Goal: Use online tool/utility

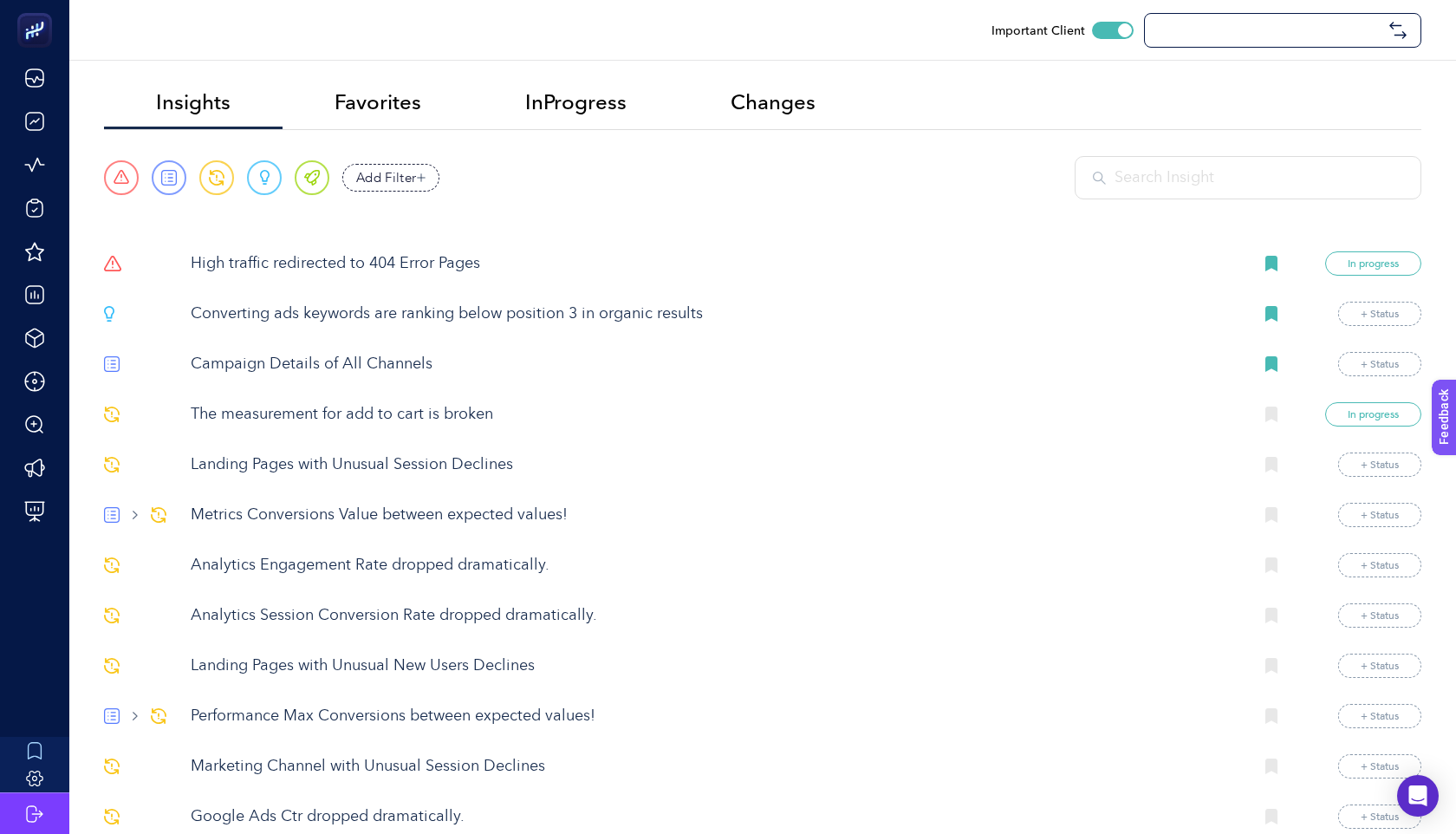
checkbox input "true"
click at [331, 264] on p "High traffic redirected to 404 Error Pages" at bounding box center [715, 264] width 1049 height 24
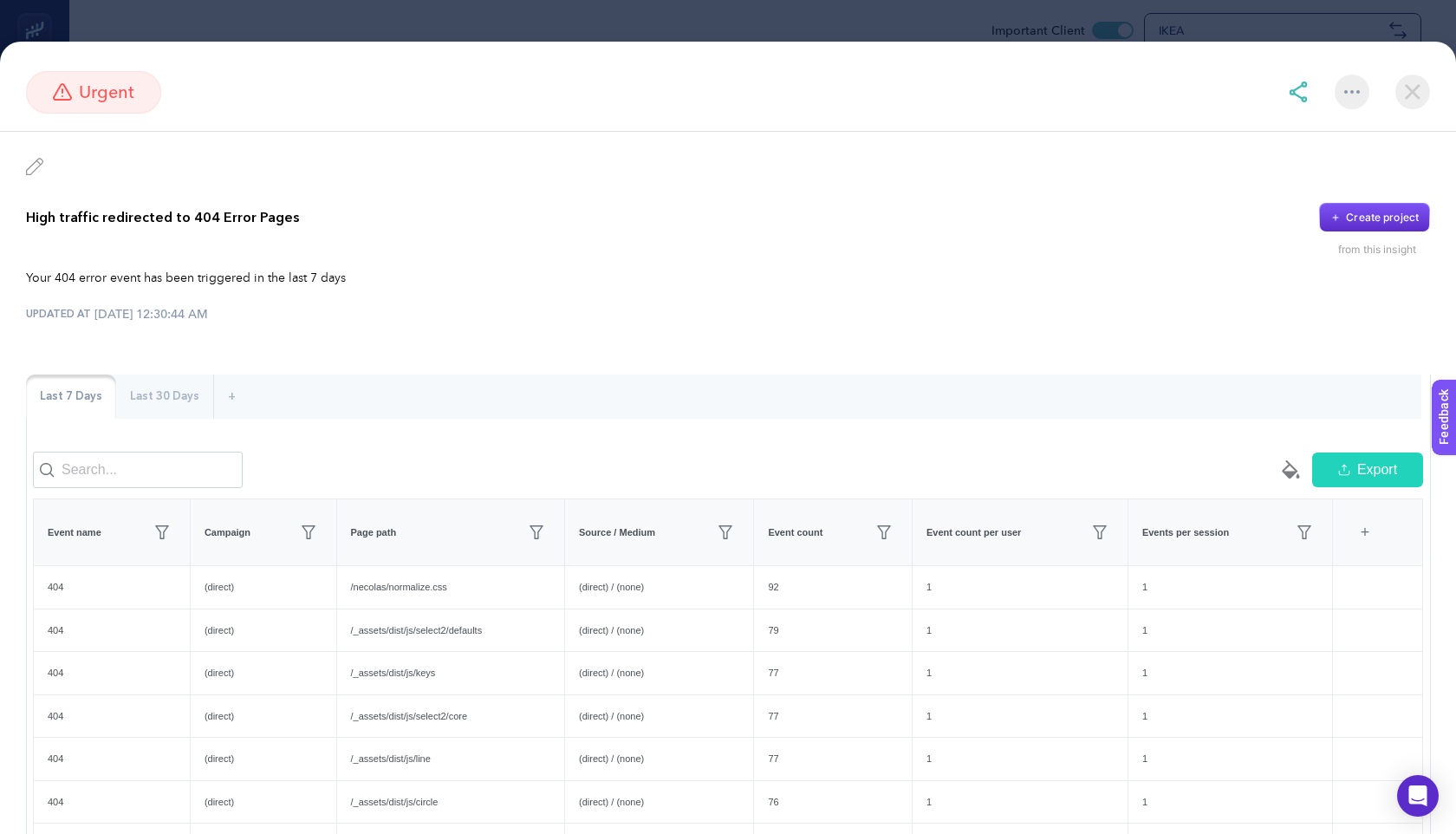
click at [1421, 92] on img at bounding box center [1413, 92] width 35 height 35
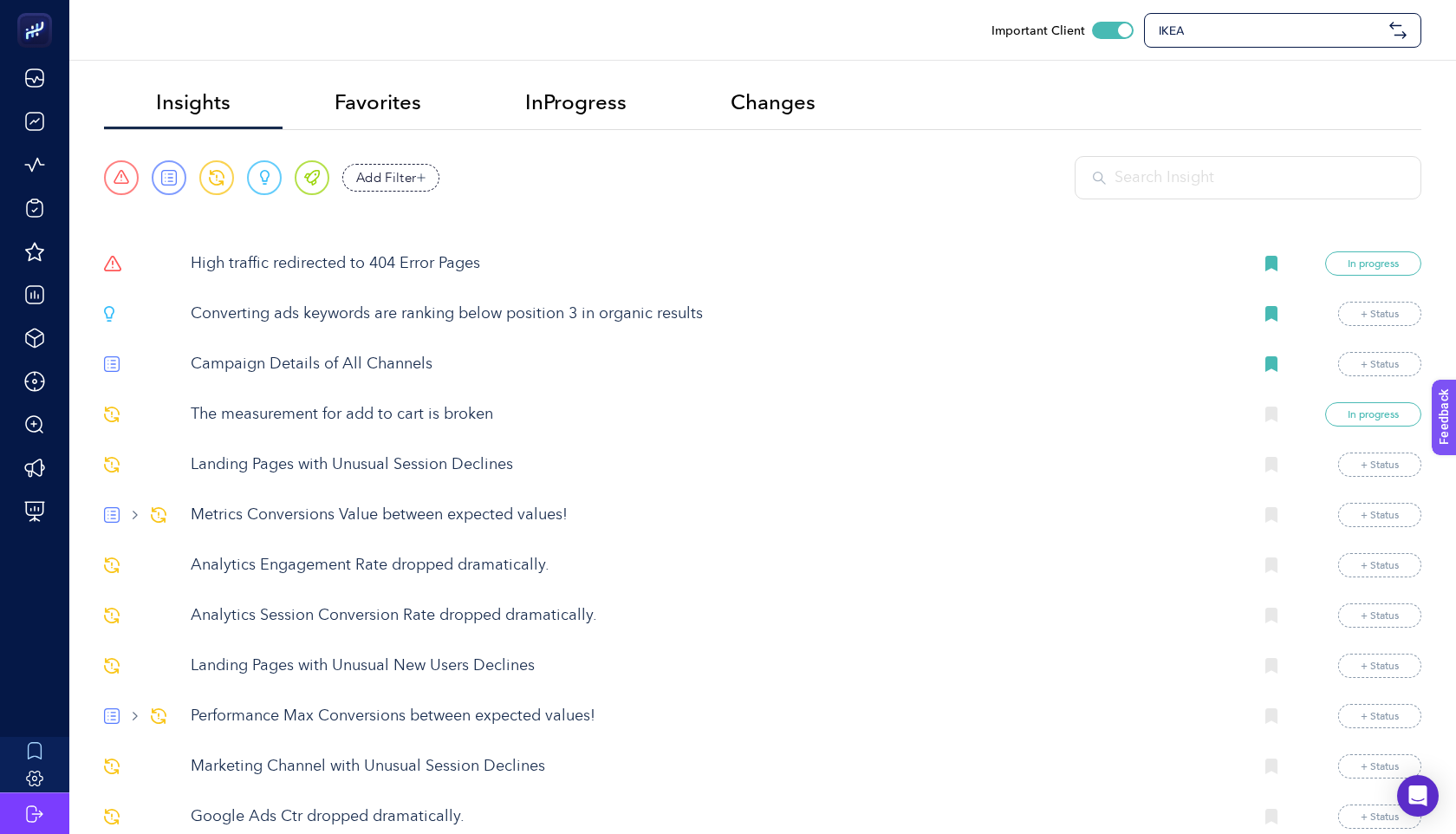
click at [1197, 47] on div "IKEA" at bounding box center [1283, 30] width 278 height 35
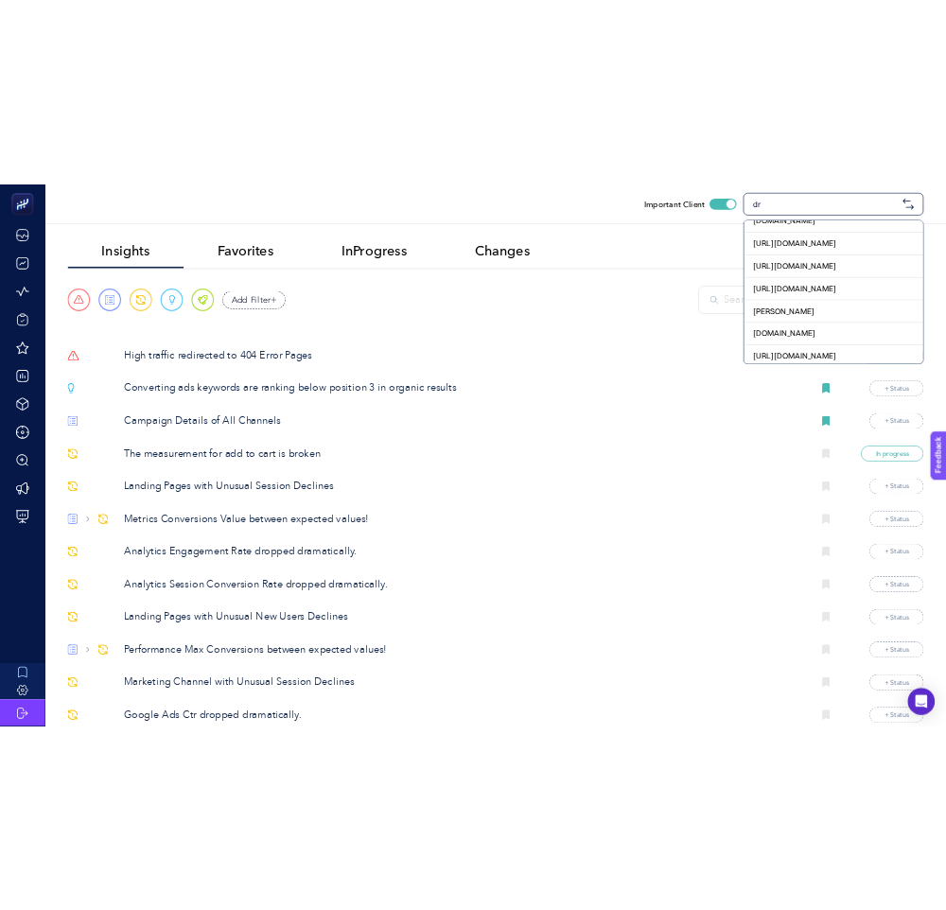
scroll to position [305, 0]
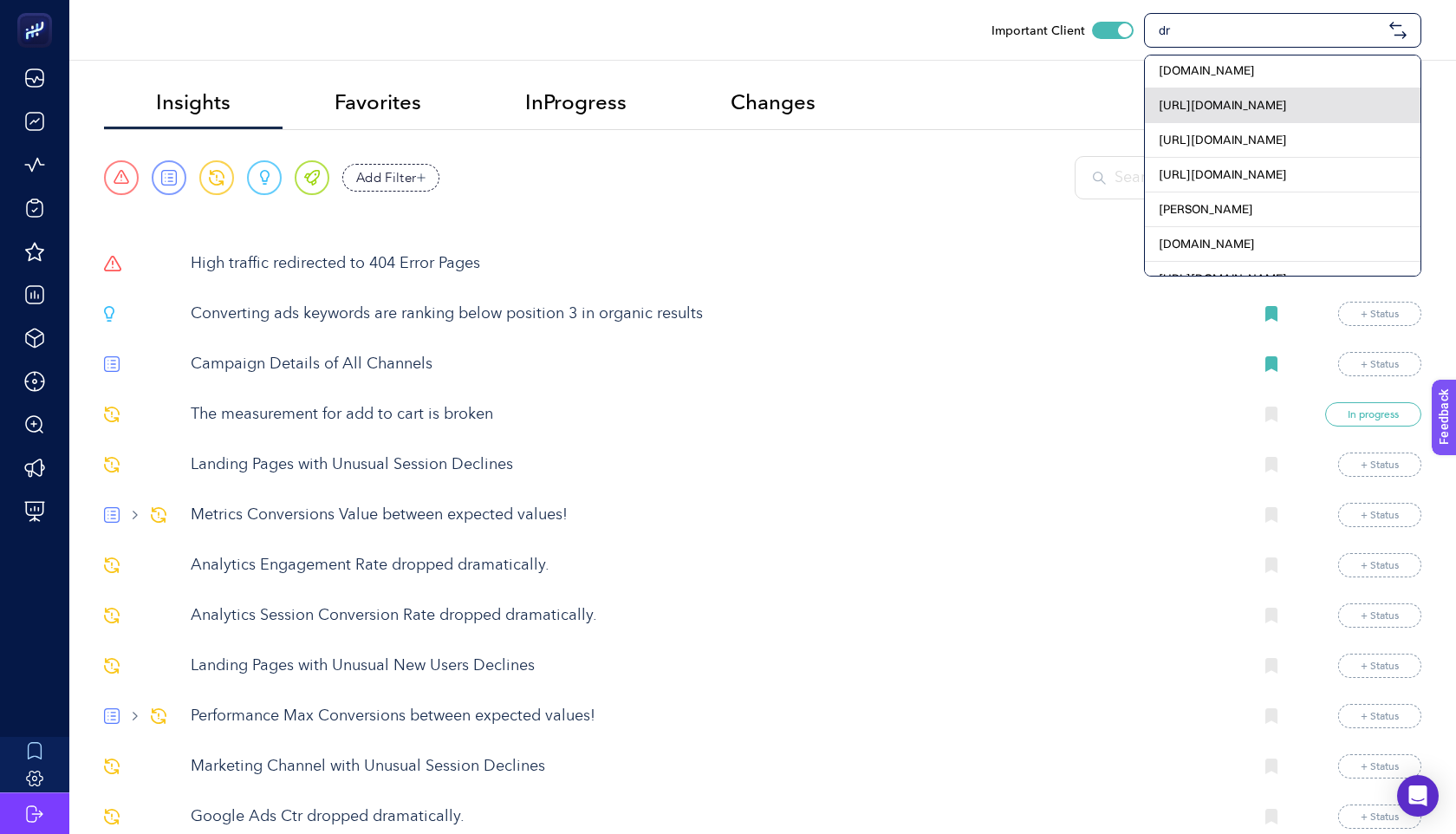
type input "dr"
click at [1272, 115] on div "[URL][DOMAIN_NAME]" at bounding box center [1283, 105] width 276 height 35
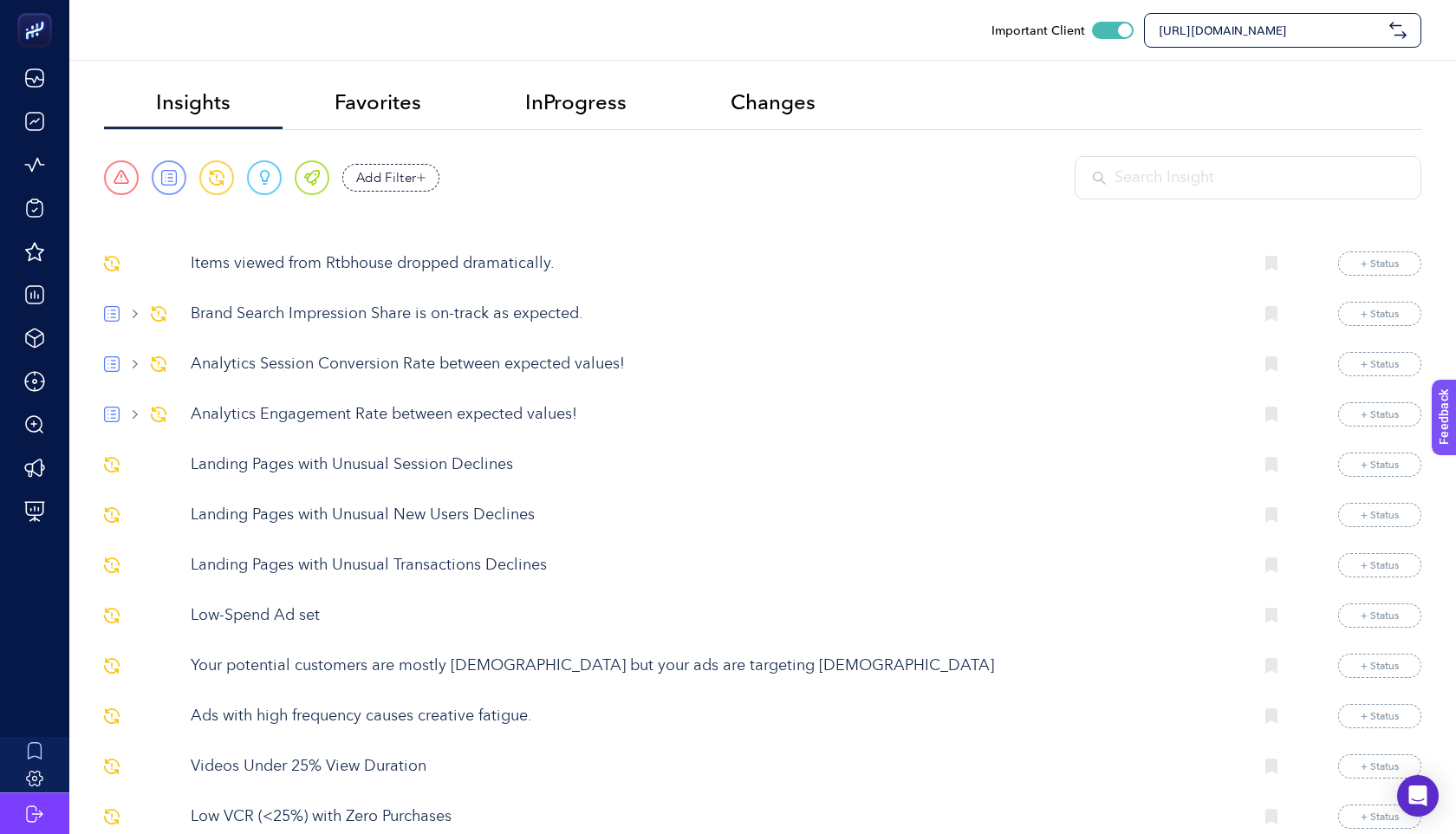
click at [1216, 190] on div at bounding box center [1248, 177] width 346 height 43
paste input "68af0859a696f6b6a44303f2"
type input "68af0859a696f6b6a44303f2"
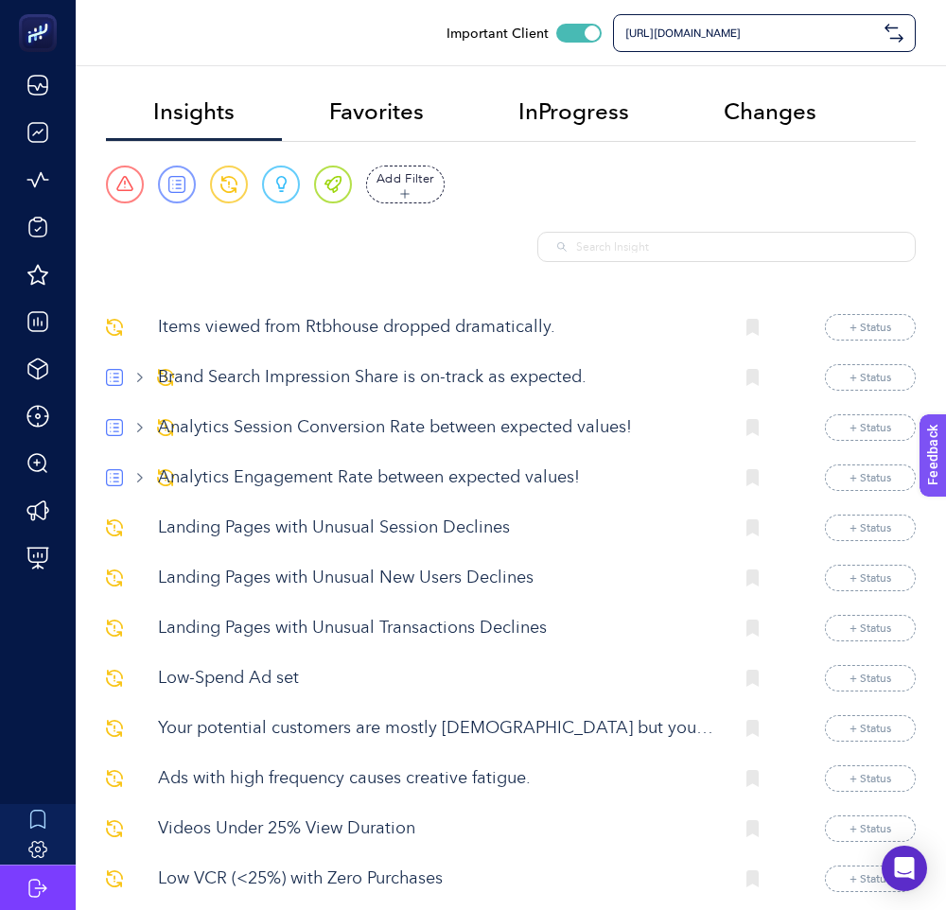
checkbox input "true"
click at [749, 174] on div "Urgent Report Warning Opportunity Perfect Add Filter" at bounding box center [511, 185] width 810 height 38
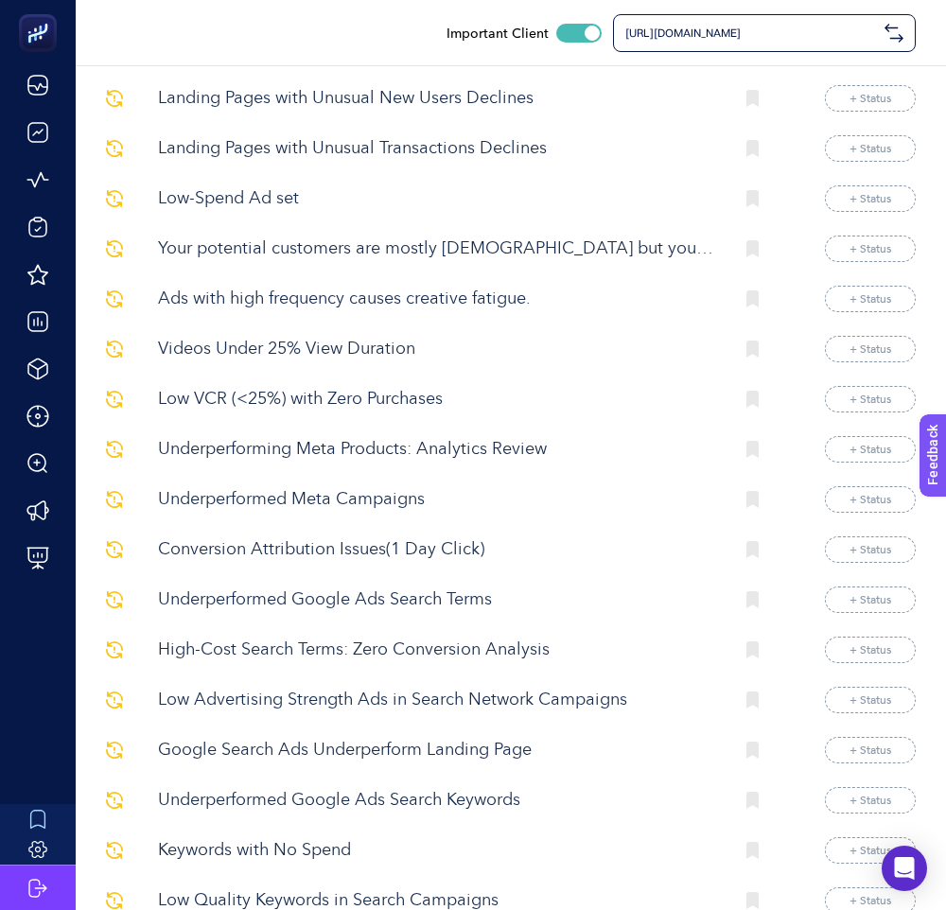
click at [362, 456] on p "Underperforming Meta Products: Analytics Review" at bounding box center [438, 450] width 560 height 26
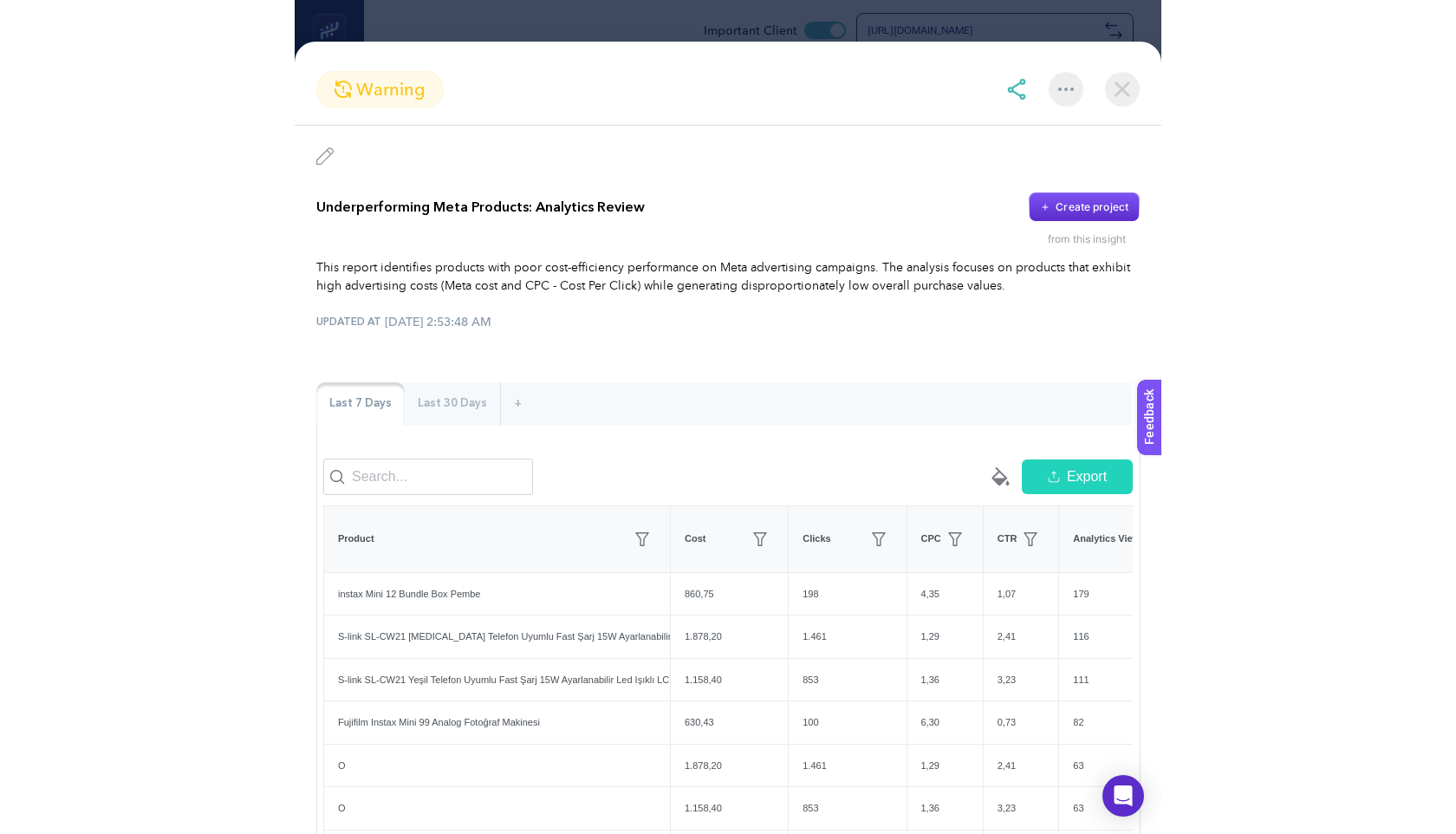
scroll to position [455, 0]
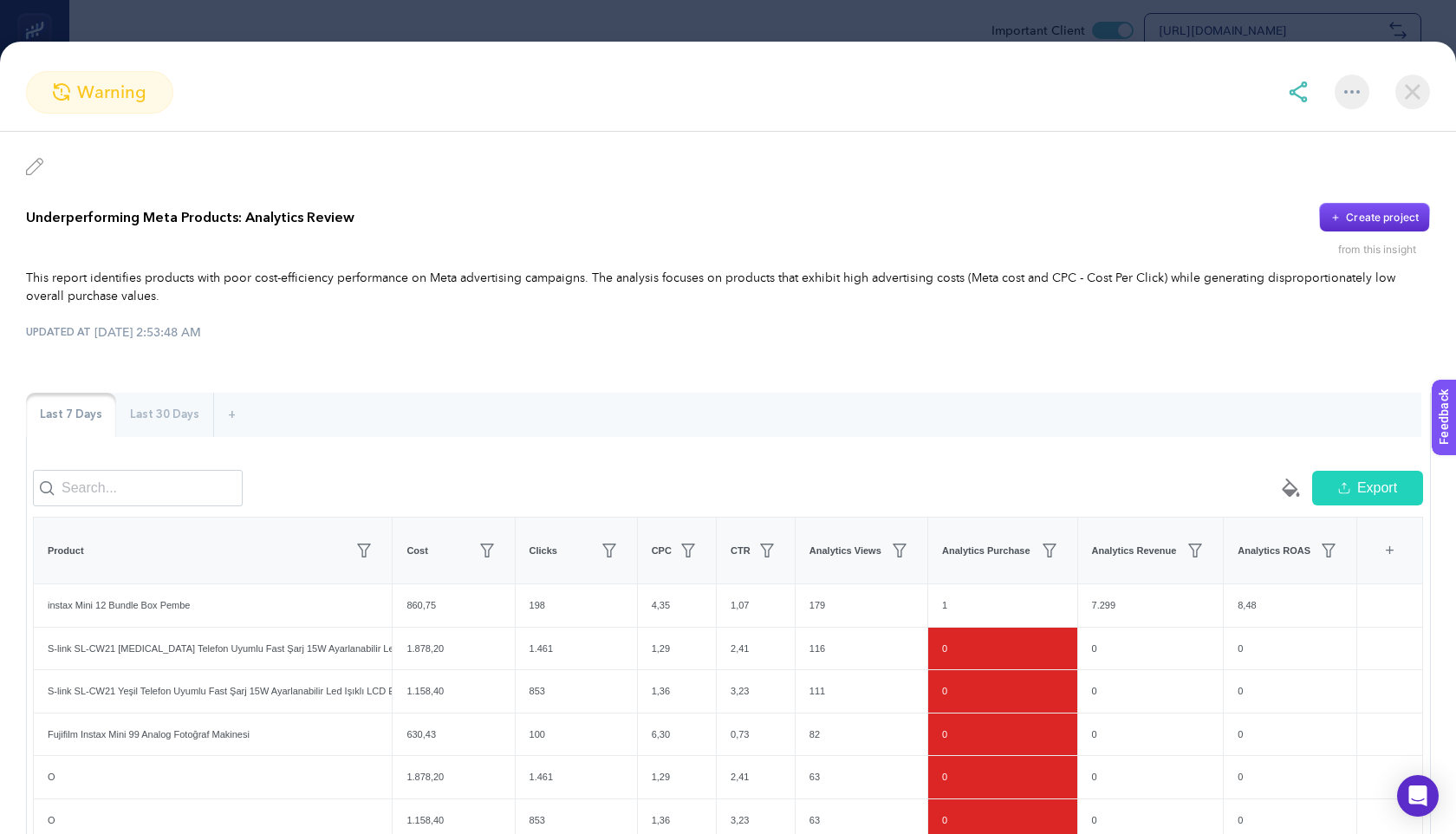
click at [866, 72] on section "warning" at bounding box center [728, 93] width 1456 height 42
click at [866, 88] on div at bounding box center [1352, 92] width 35 height 35
click at [866, 88] on div "Ignore Add favorites Set a Notification" at bounding box center [1352, 92] width 35 height 35
click at [866, 94] on img at bounding box center [1413, 92] width 35 height 35
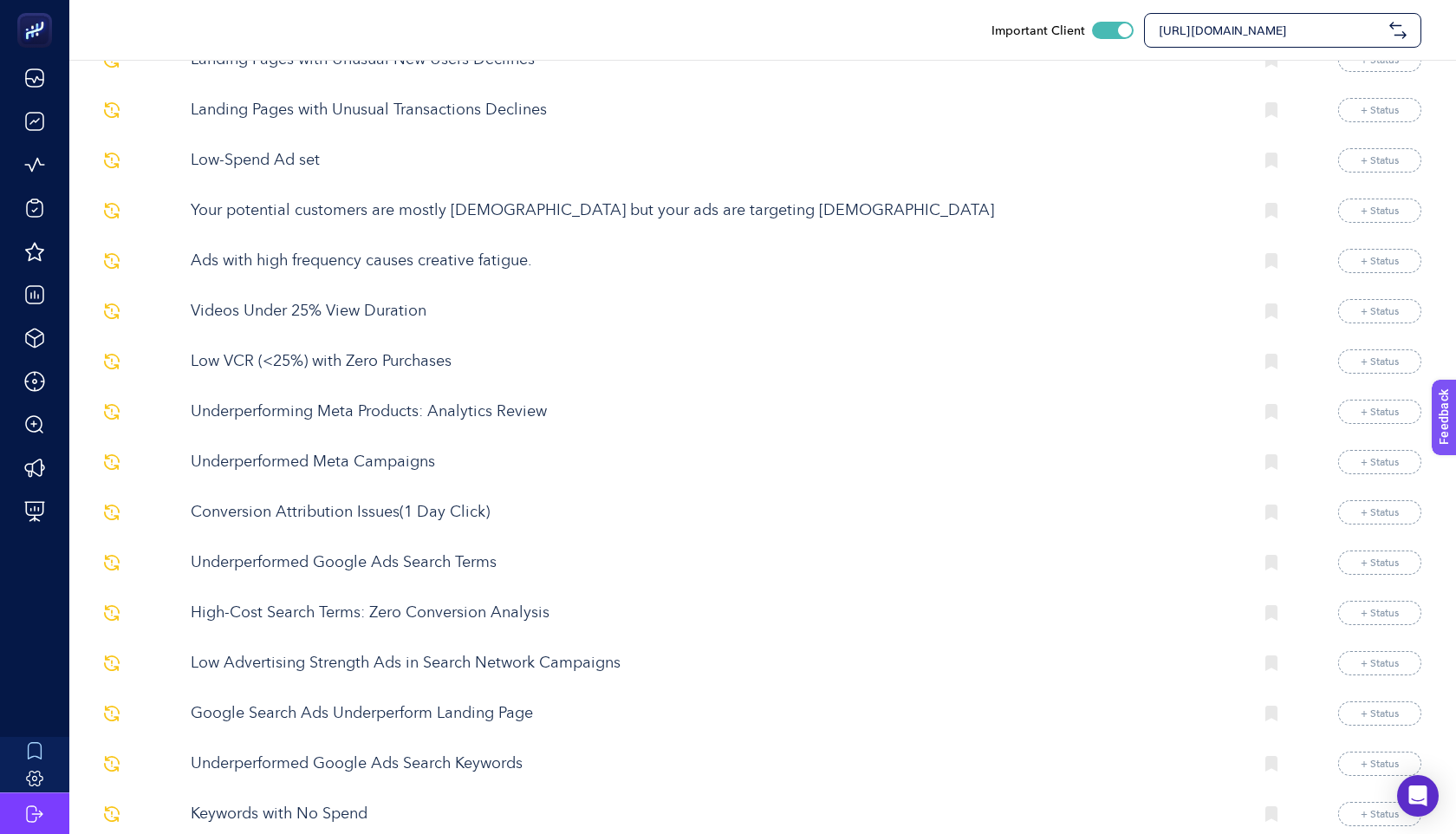
click at [866, 35] on span "[URL][DOMAIN_NAME]" at bounding box center [1271, 30] width 224 height 17
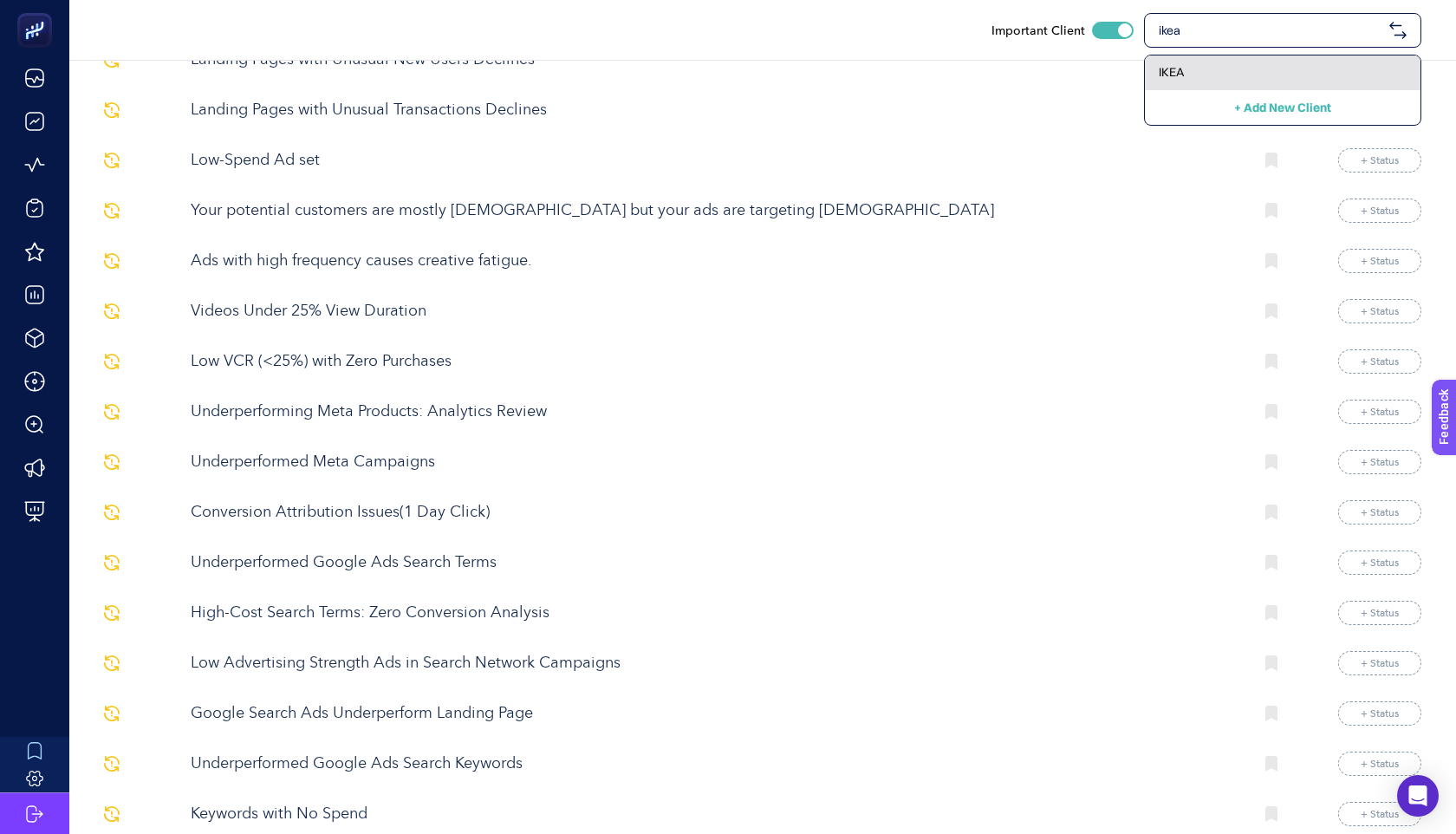
type input "ikea"
click at [866, 65] on div "IKEA" at bounding box center [1283, 73] width 276 height 35
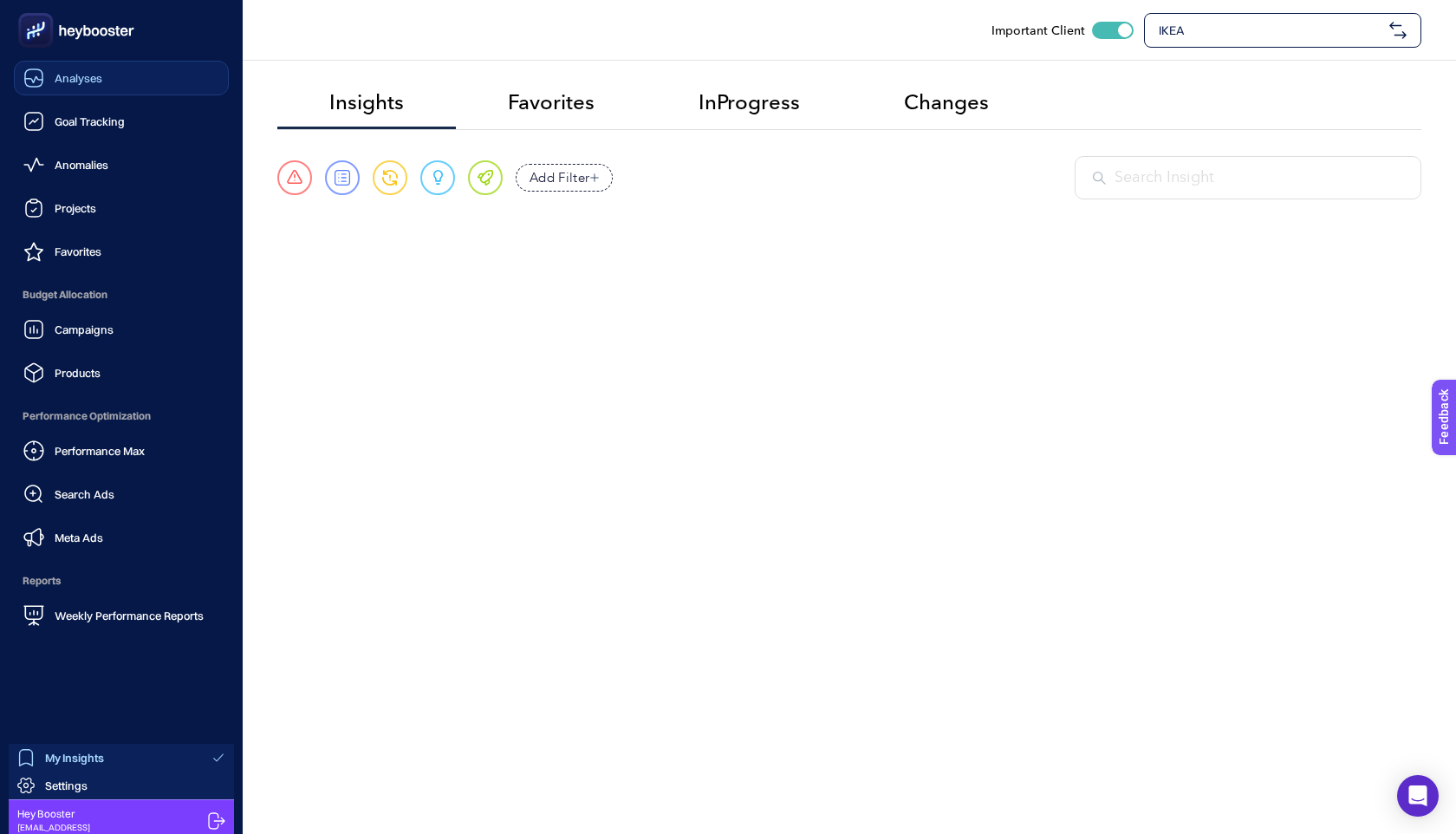
click at [145, 92] on link "Analyses" at bounding box center [121, 78] width 215 height 35
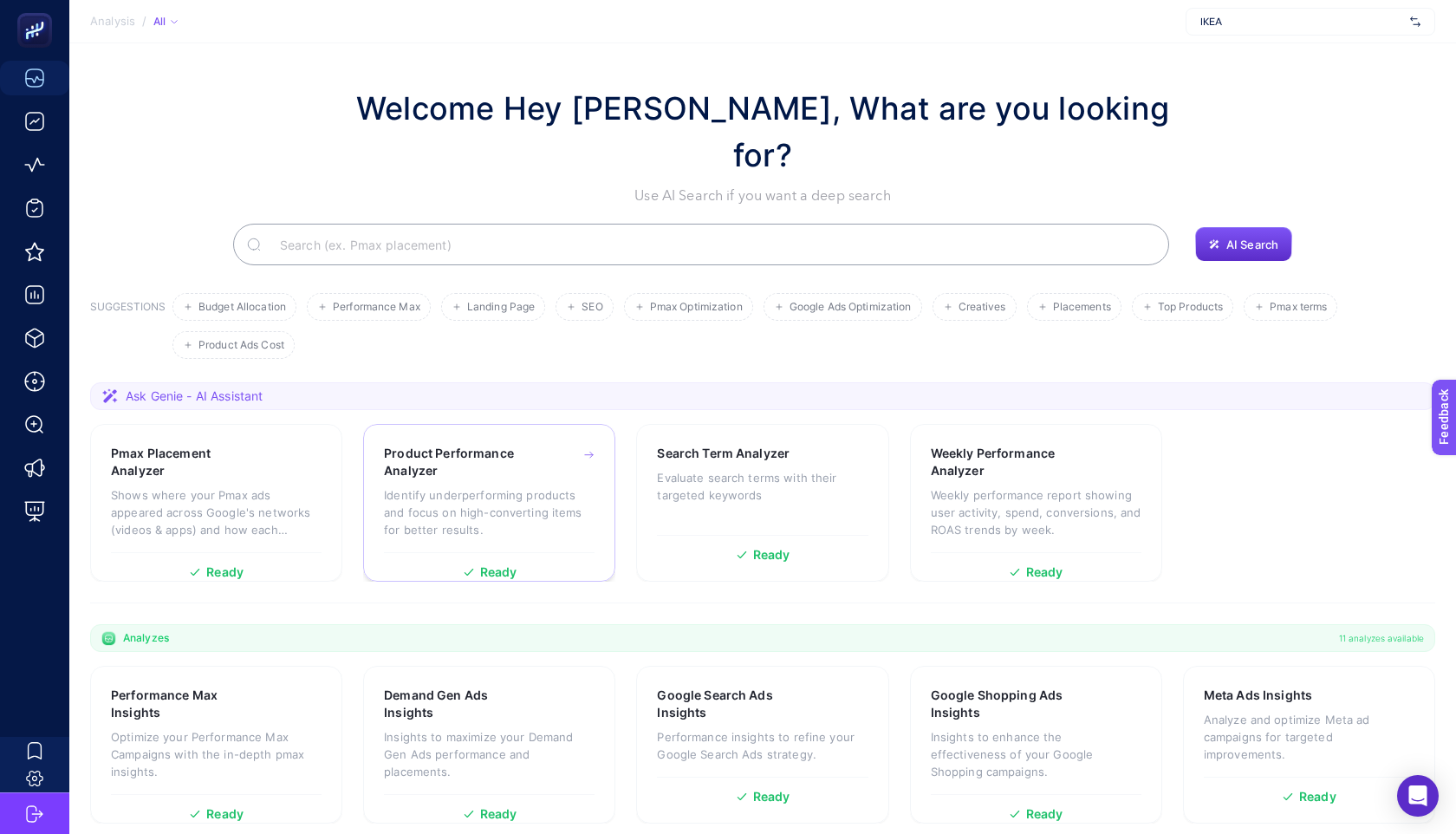
click at [480, 444] on div "Product Performance Analyzer Identify underperforming products and focus on hig…" at bounding box center [489, 498] width 211 height 107
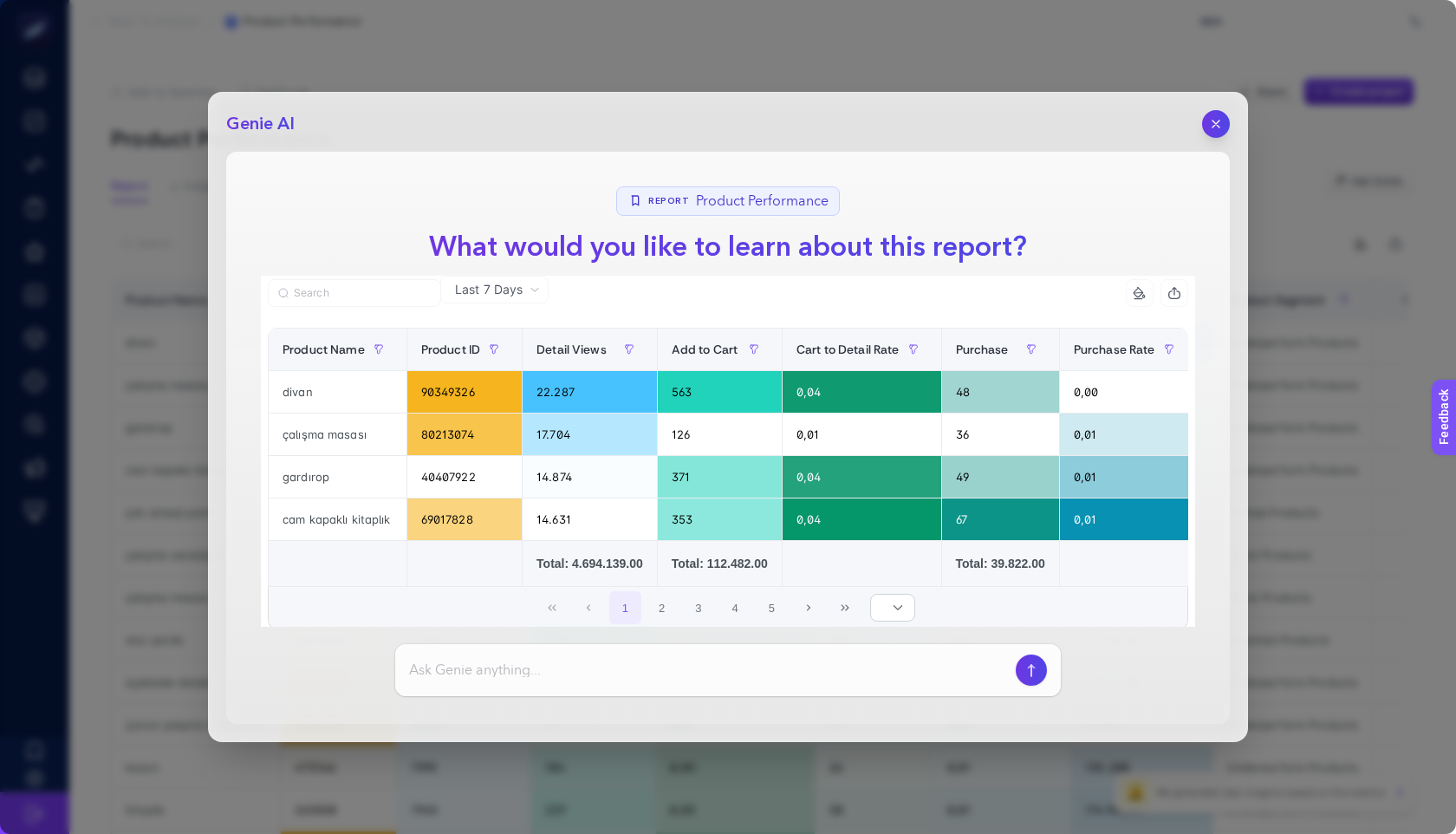
click at [639, 686] on div at bounding box center [728, 670] width 665 height 52
click at [666, 674] on input at bounding box center [708, 670] width 600 height 21
paste input "Is there a product in this report that has significantly higher spending compar…"
type input "Is there a product in this report that has significantly higher spending compar…"
click at [866, 671] on icon "button" at bounding box center [1032, 670] width 18 height 14
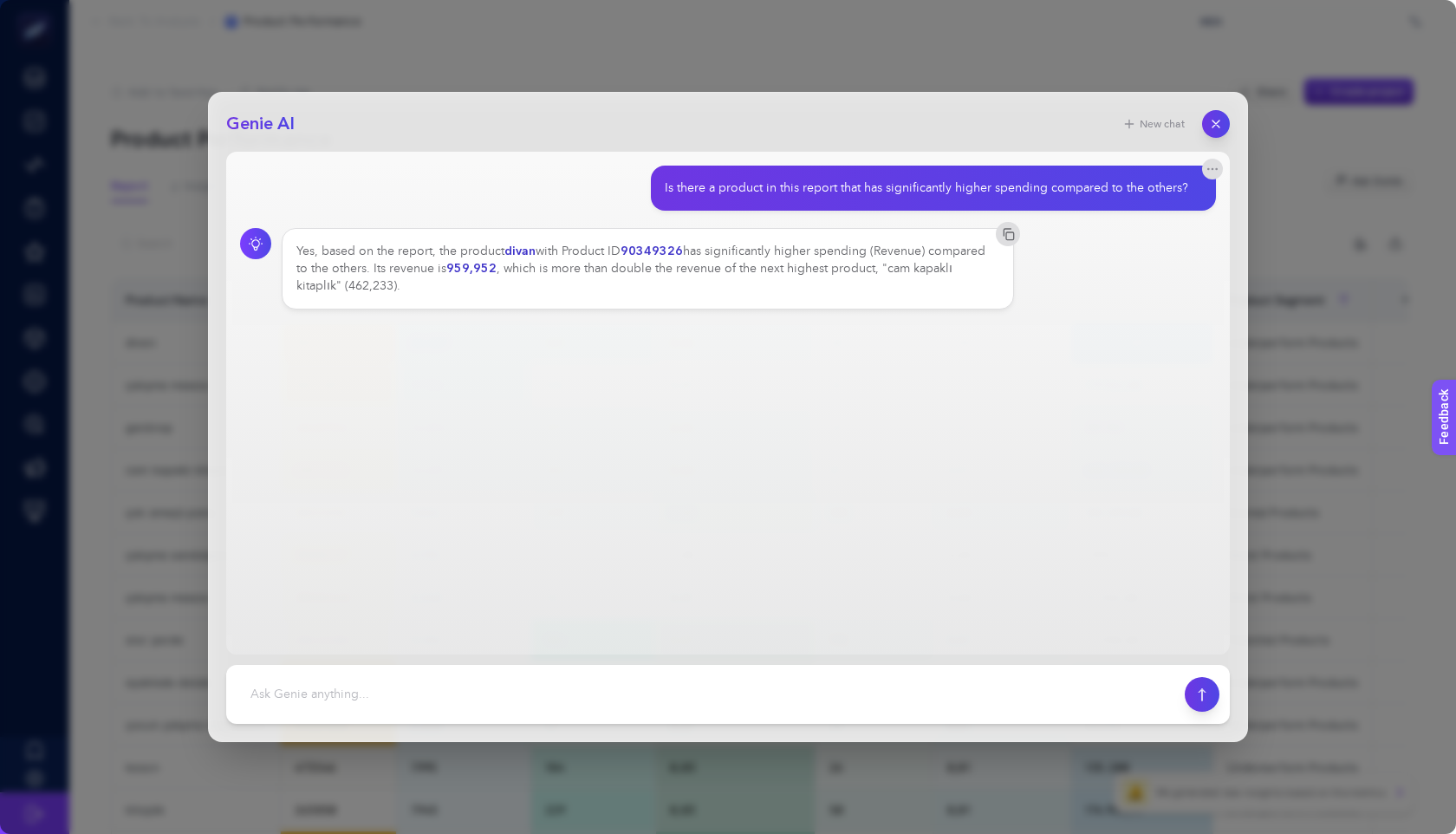
click at [639, 717] on footer at bounding box center [728, 695] width 1003 height 59
click at [658, 705] on textarea at bounding box center [705, 695] width 937 height 38
paste textarea "analyze the data and explain all the details"
type textarea "analyze the data and explain all the details"
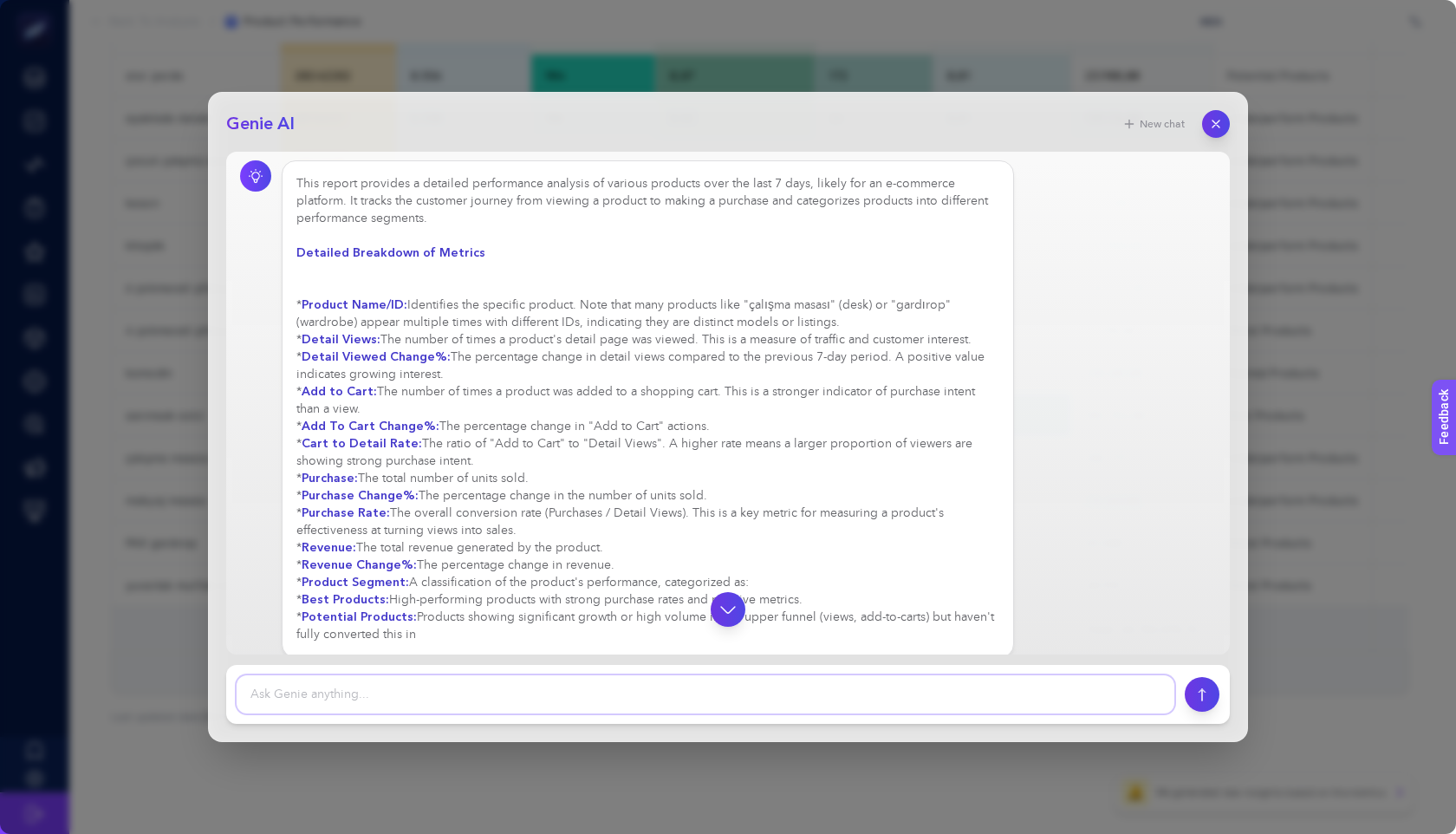
scroll to position [232, 0]
click at [720, 614] on icon "button" at bounding box center [728, 609] width 22 height 22
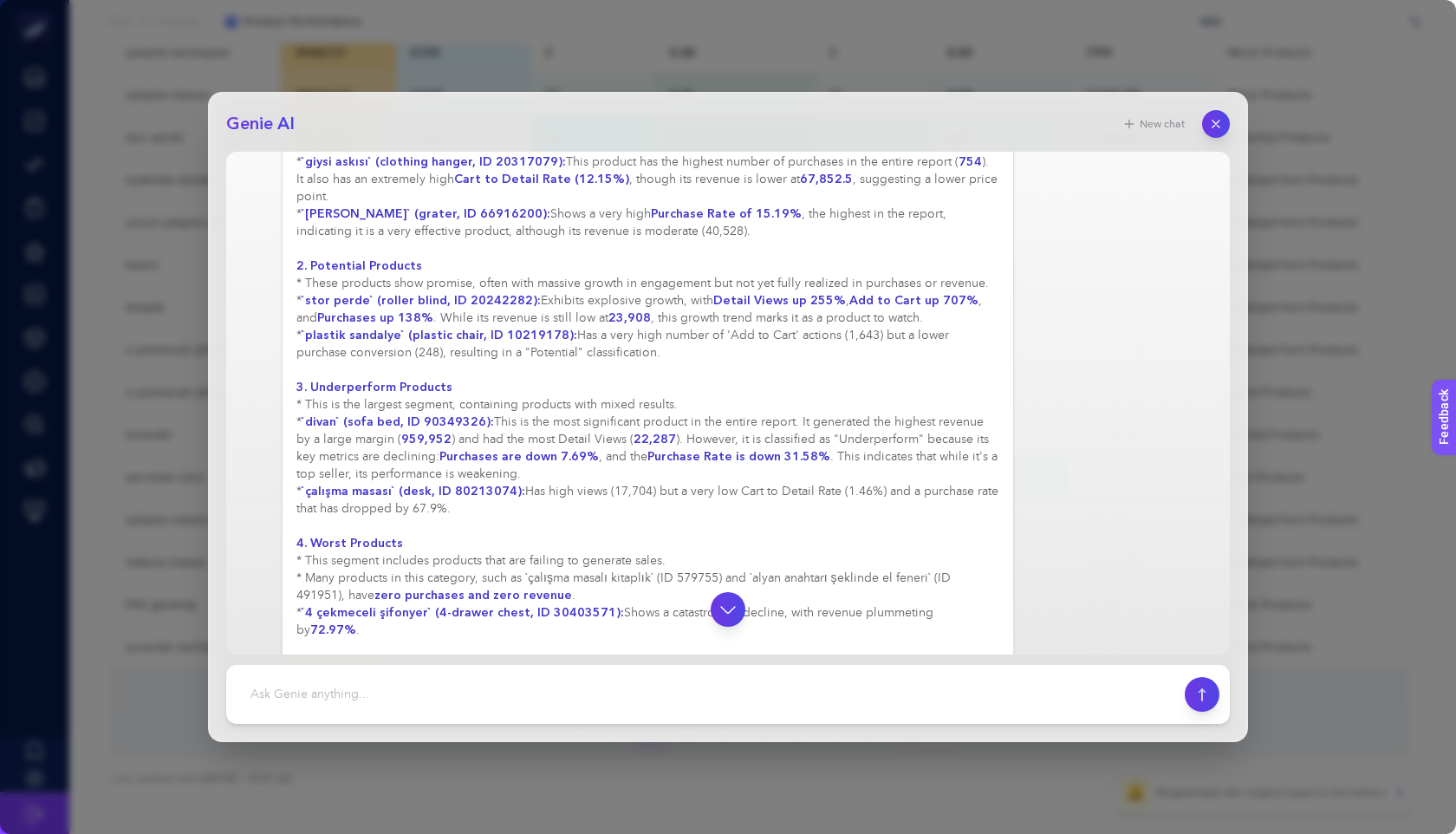
scroll to position [1104, 0]
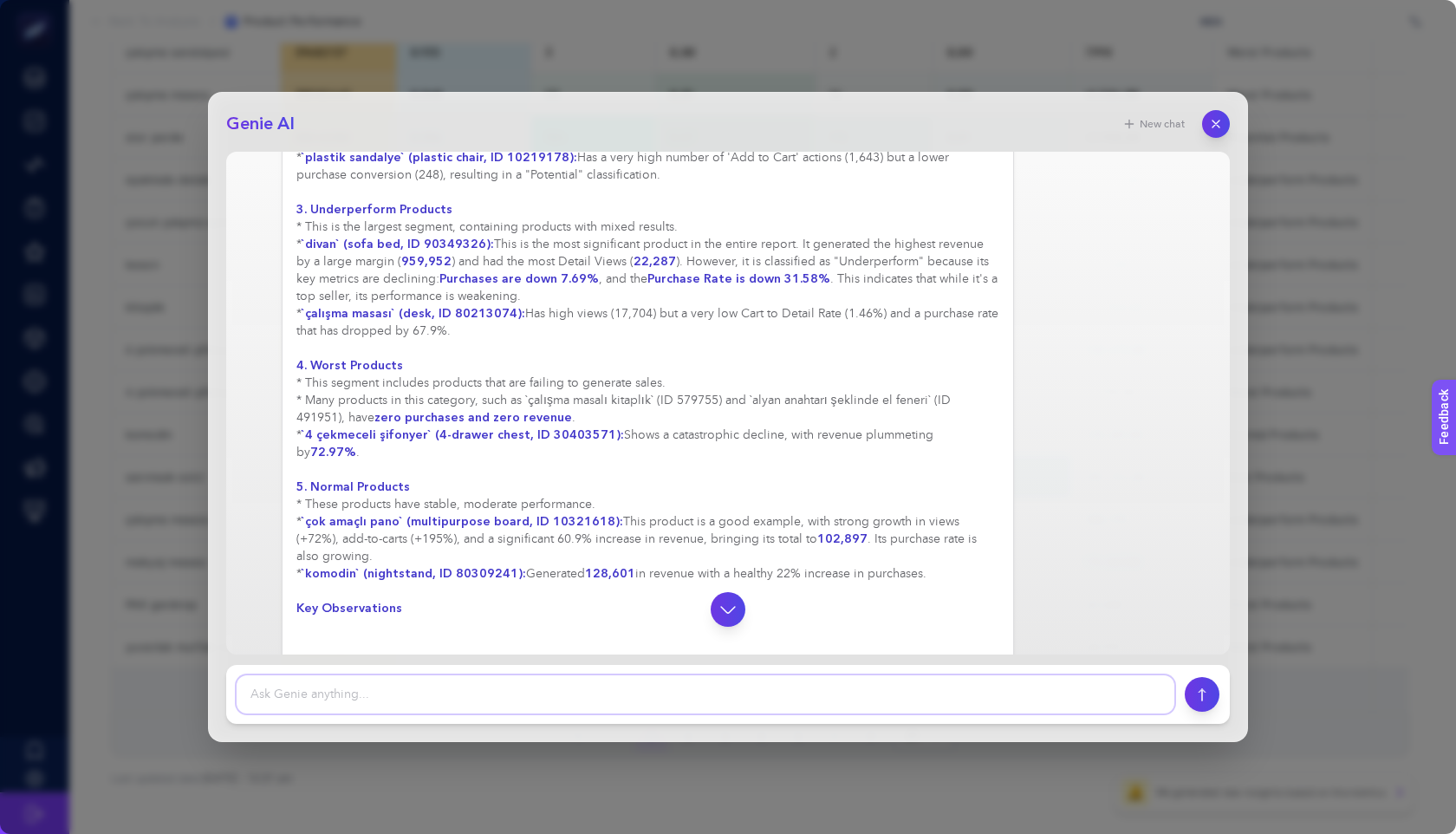
click at [443, 695] on textarea at bounding box center [705, 695] width 937 height 38
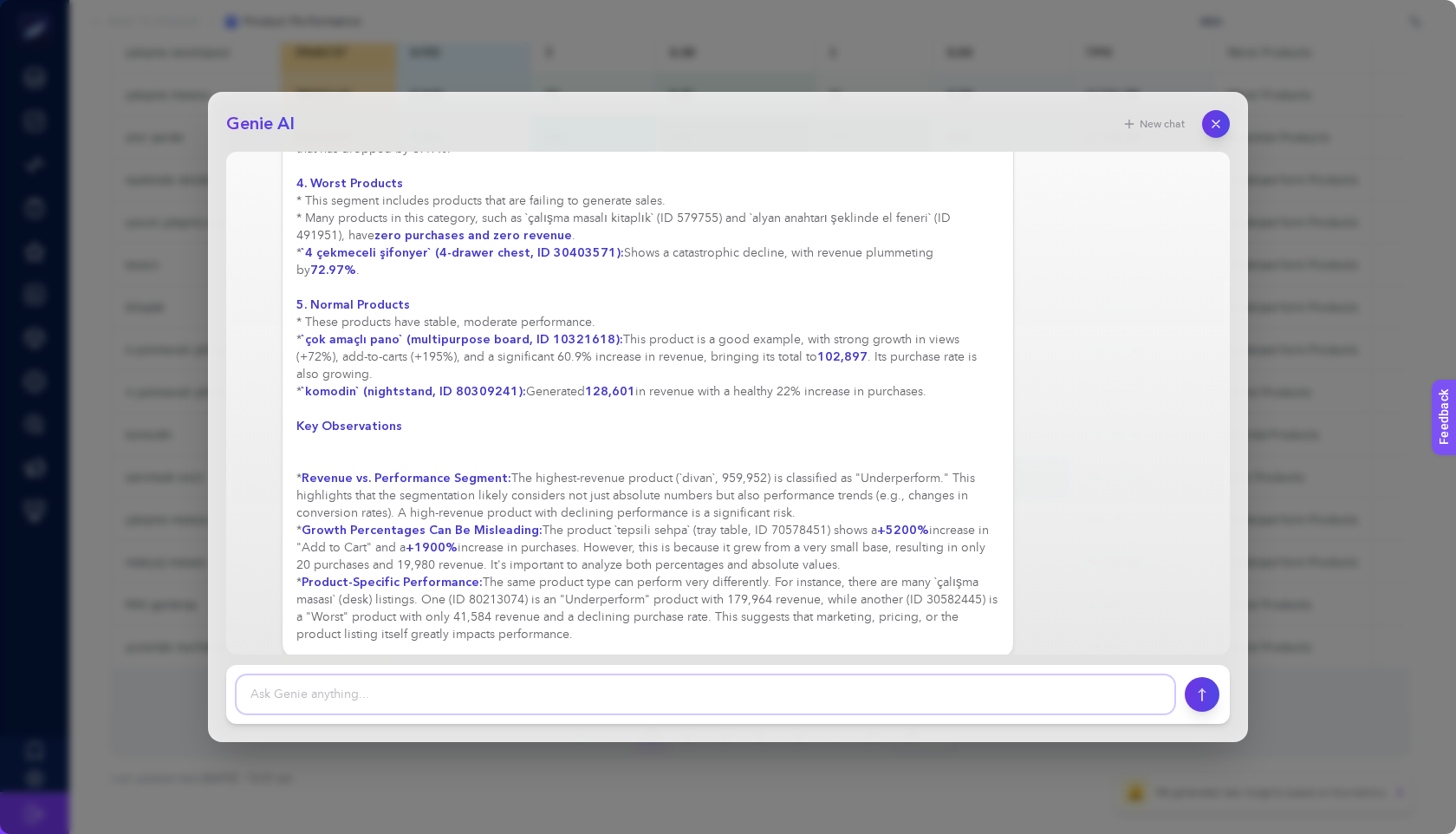
paste textarea "Can you show me your explanations in a table?"
click at [254, 699] on textarea "Can you show me your explanations in a table?" at bounding box center [705, 695] width 937 height 38
type textarea "can you show me your explanations in a table?"
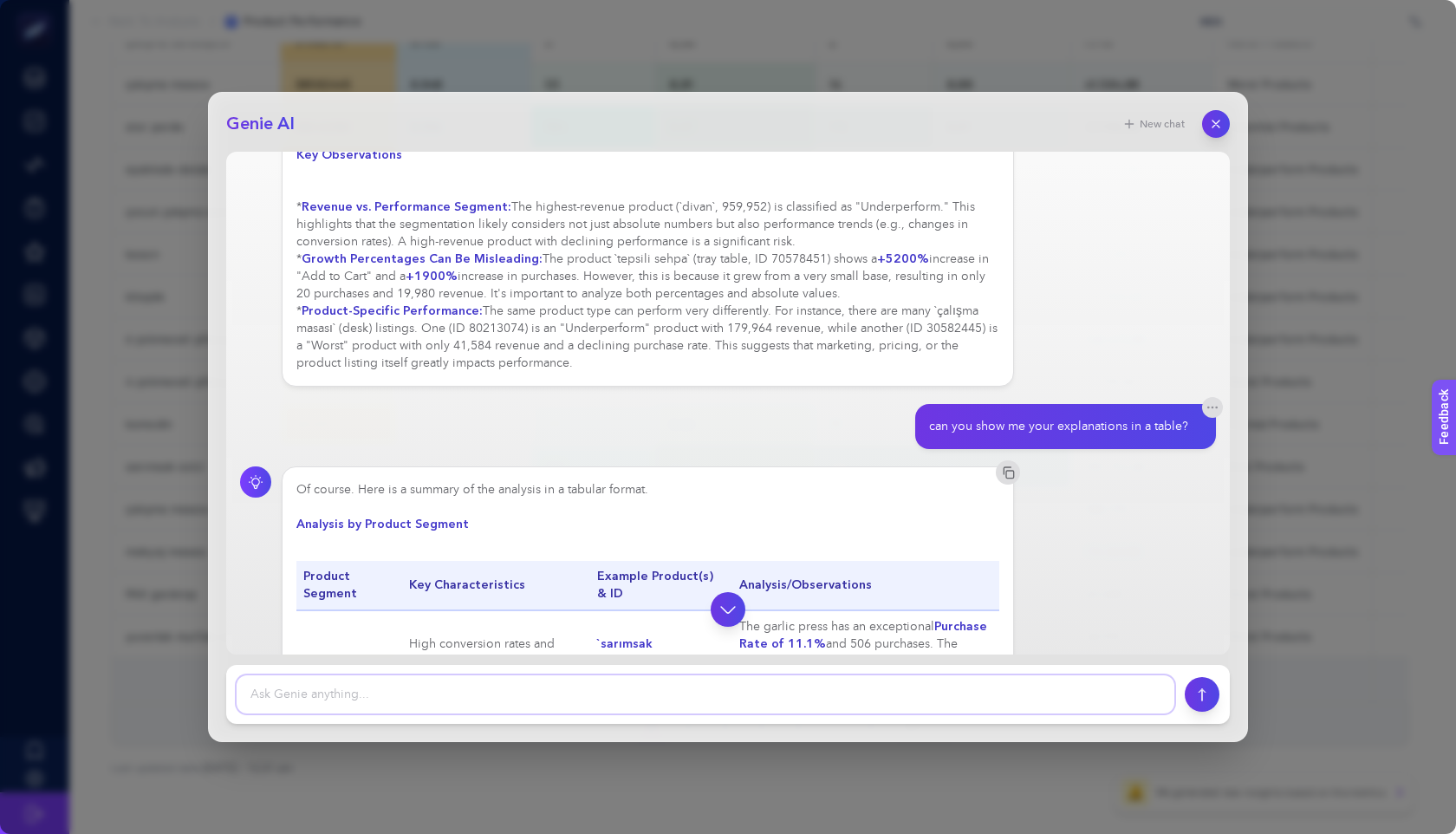
scroll to position [1541, 0]
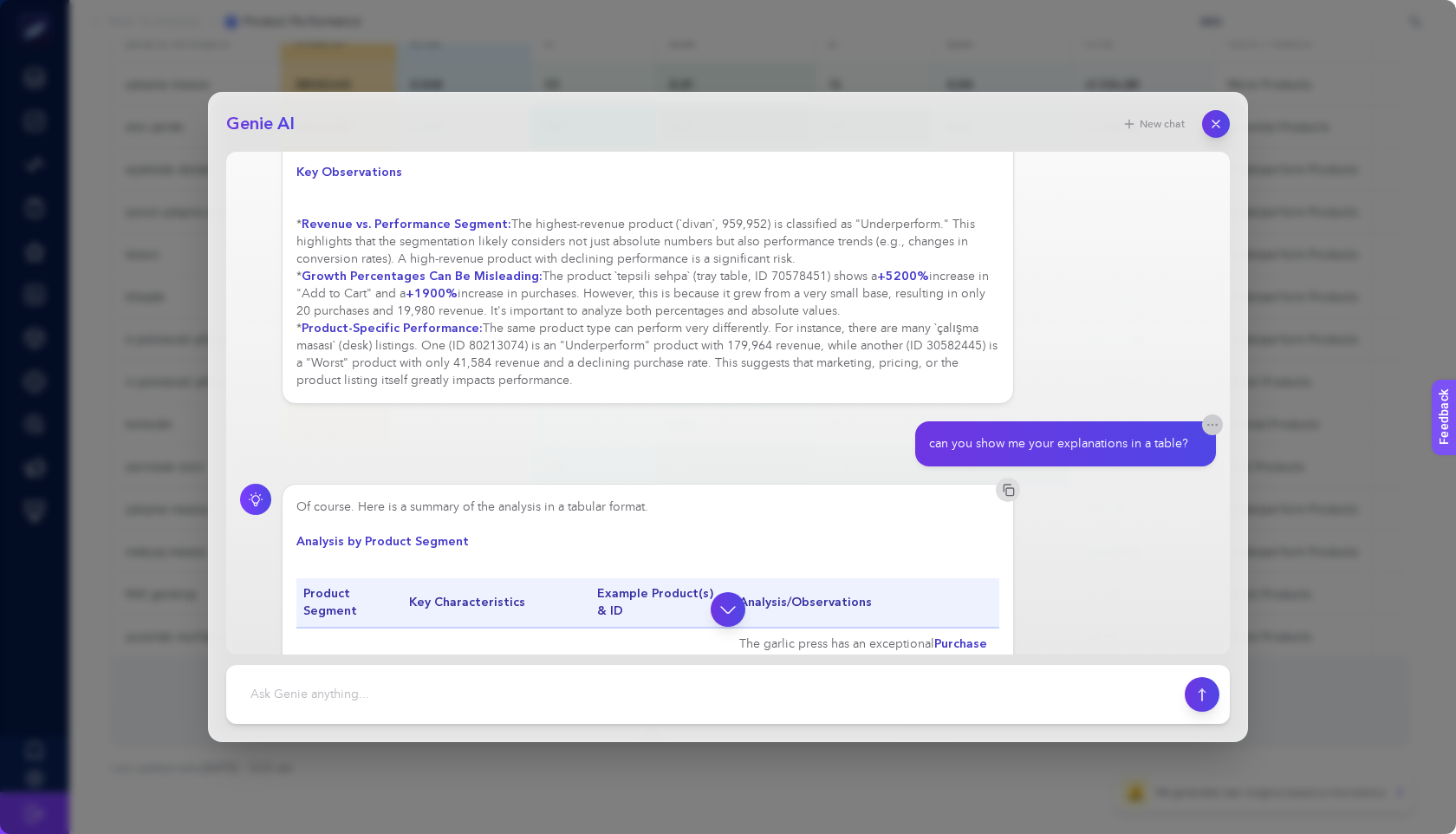
click at [866, 418] on icon "button" at bounding box center [1212, 424] width 14 height 14
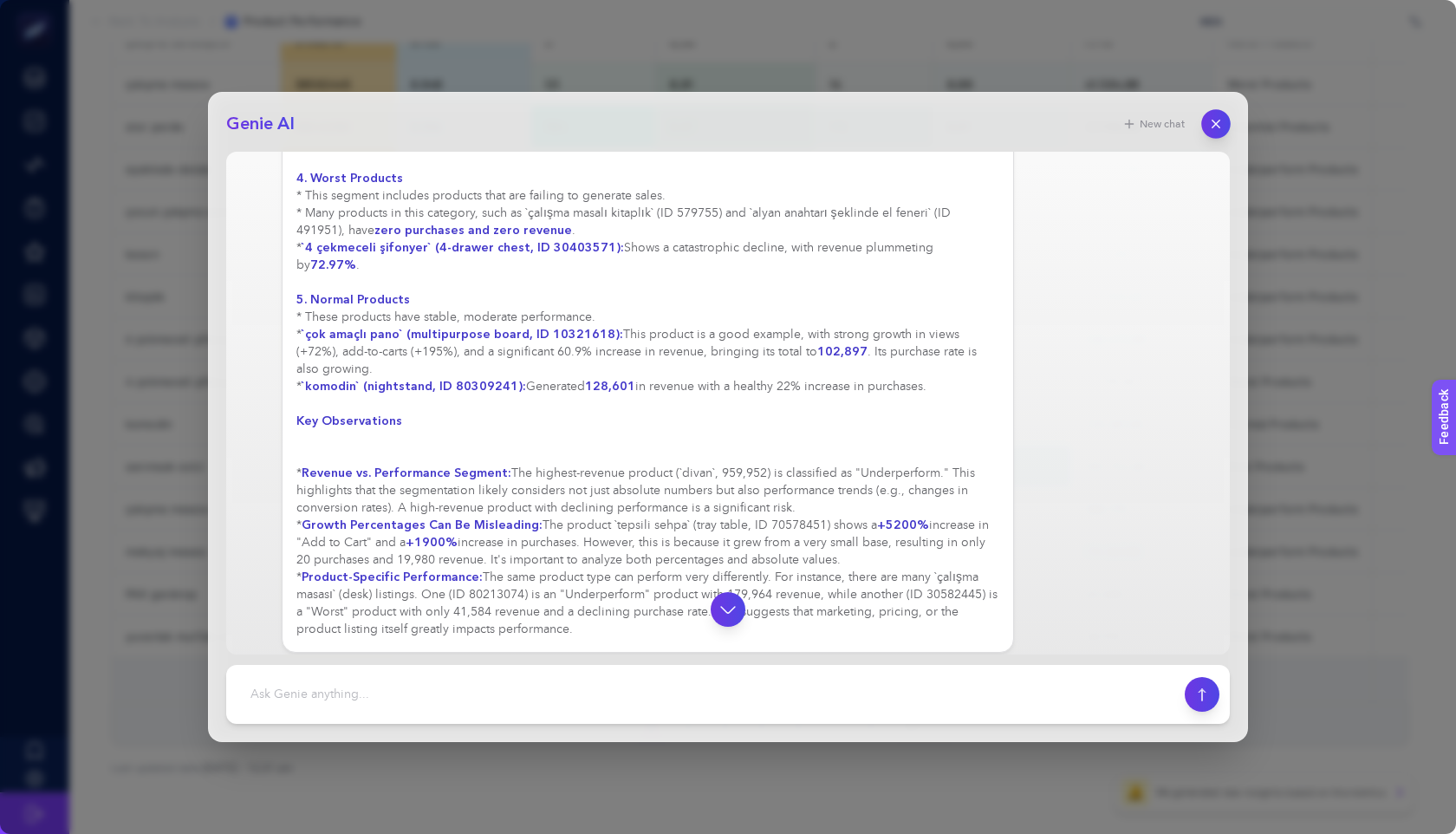
scroll to position [1274, 0]
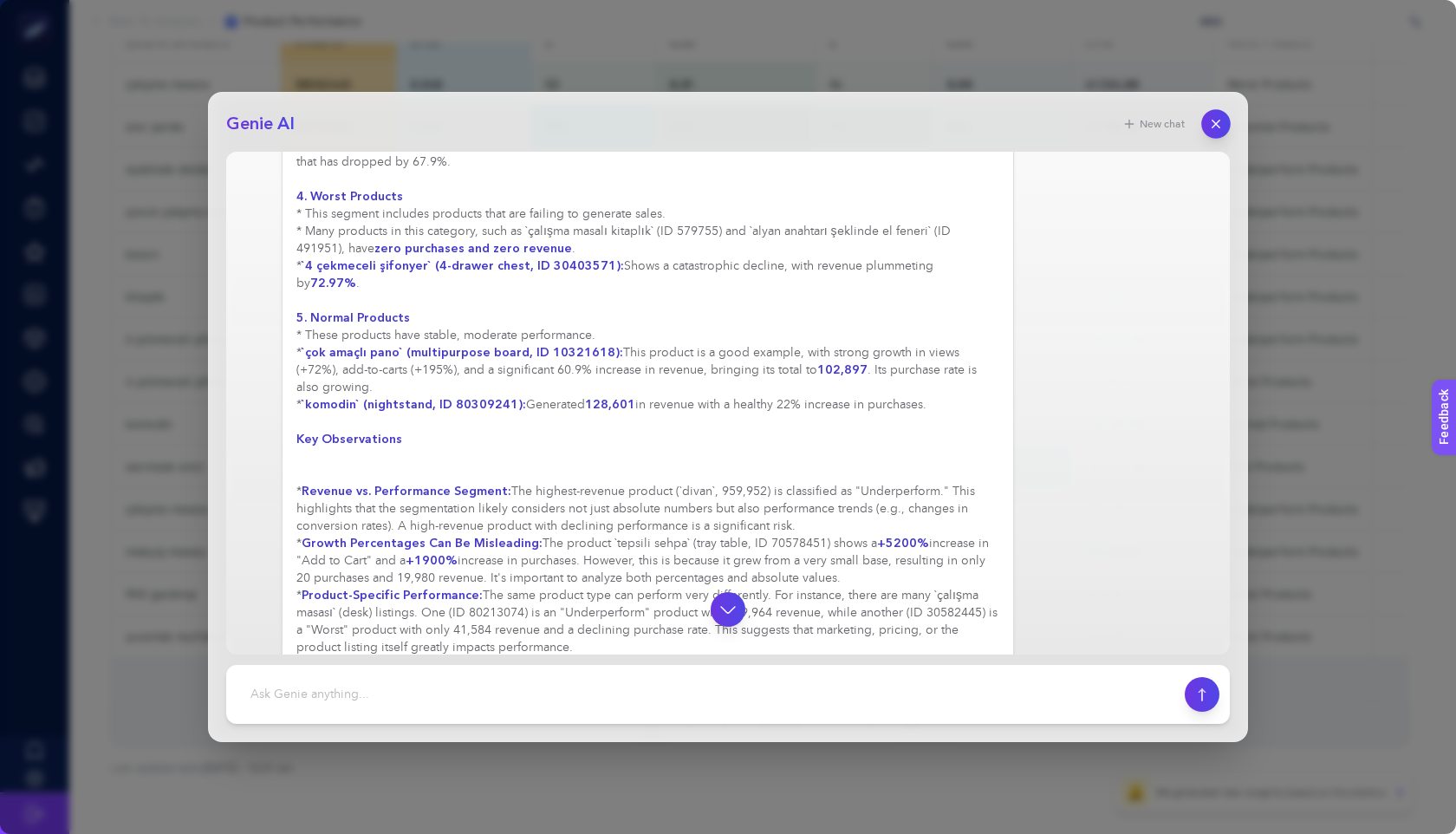
click at [866, 123] on icon "button" at bounding box center [1217, 125] width 15 height 15
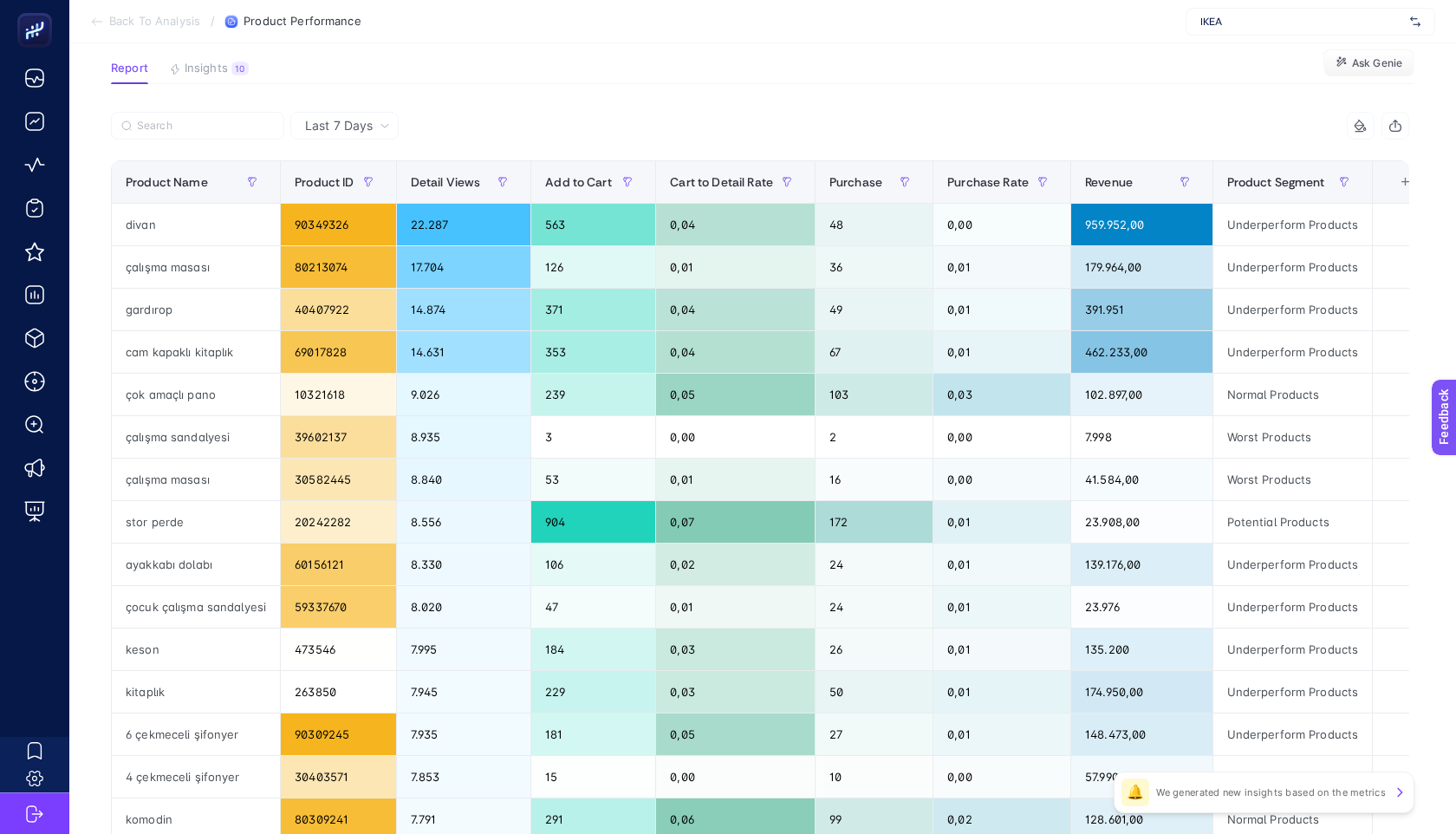
scroll to position [0, 0]
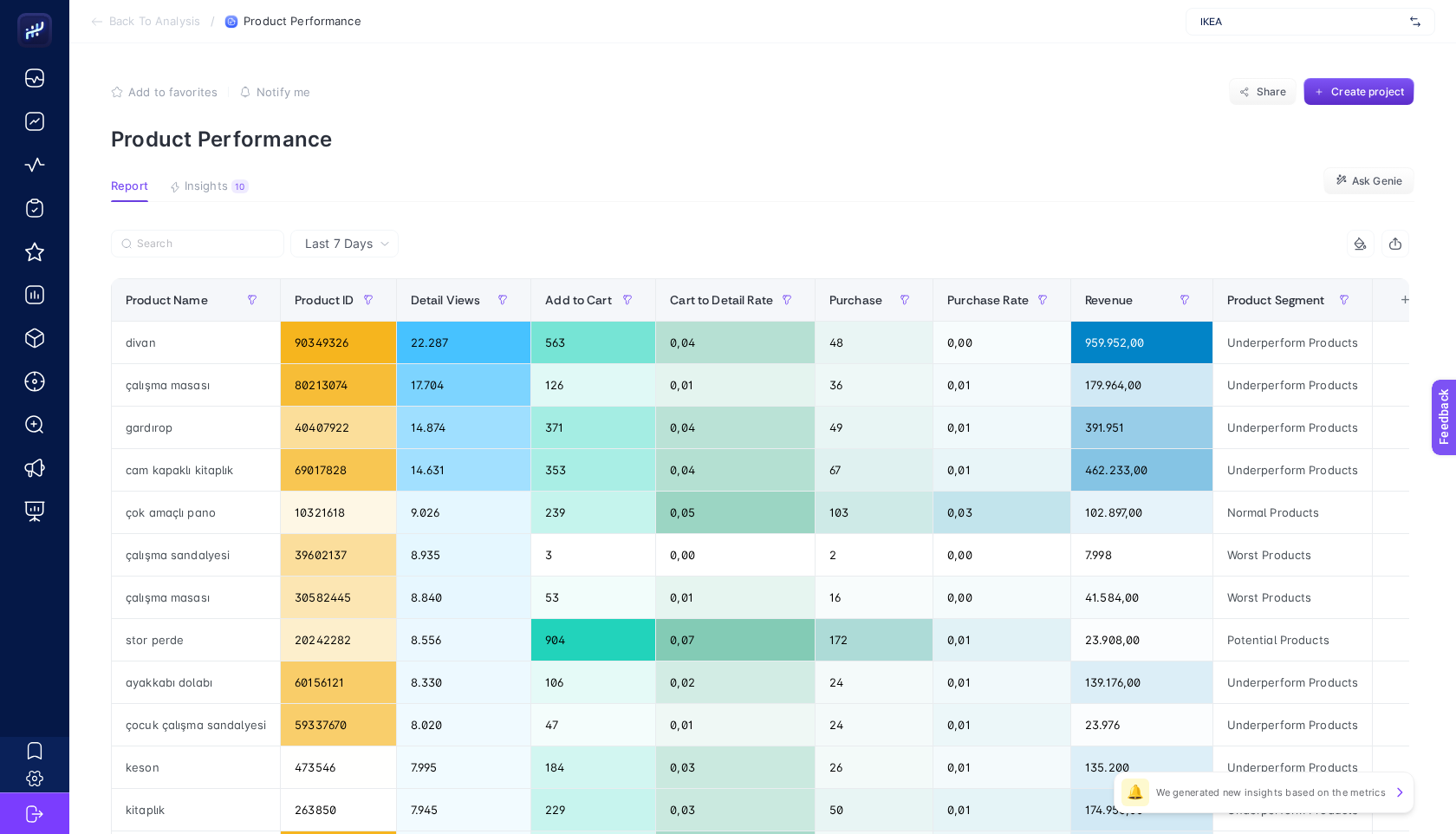
click at [623, 123] on section "Add to favorites false Notify me Share Create project Product Performance" at bounding box center [762, 115] width 1304 height 73
